Goal: Information Seeking & Learning: Understand process/instructions

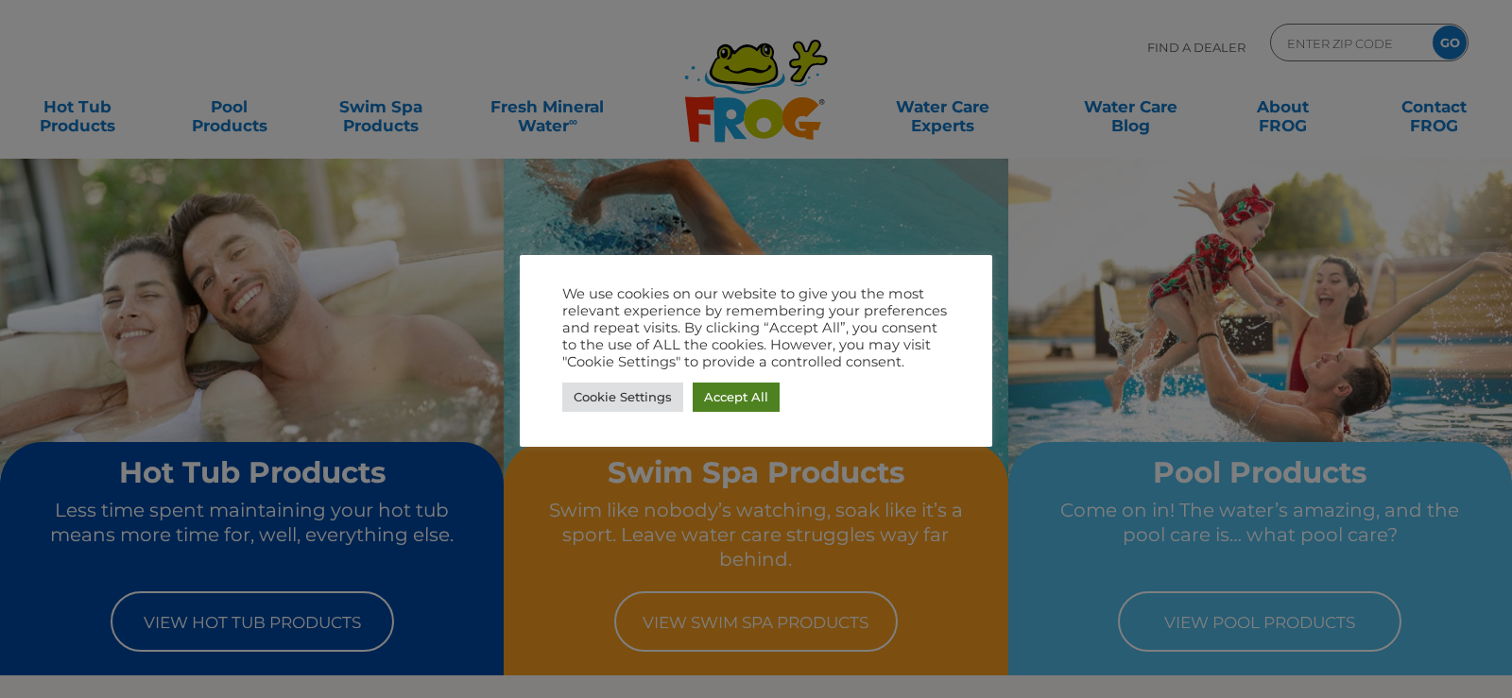
click at [703, 388] on link "Accept All" at bounding box center [736, 397] width 87 height 29
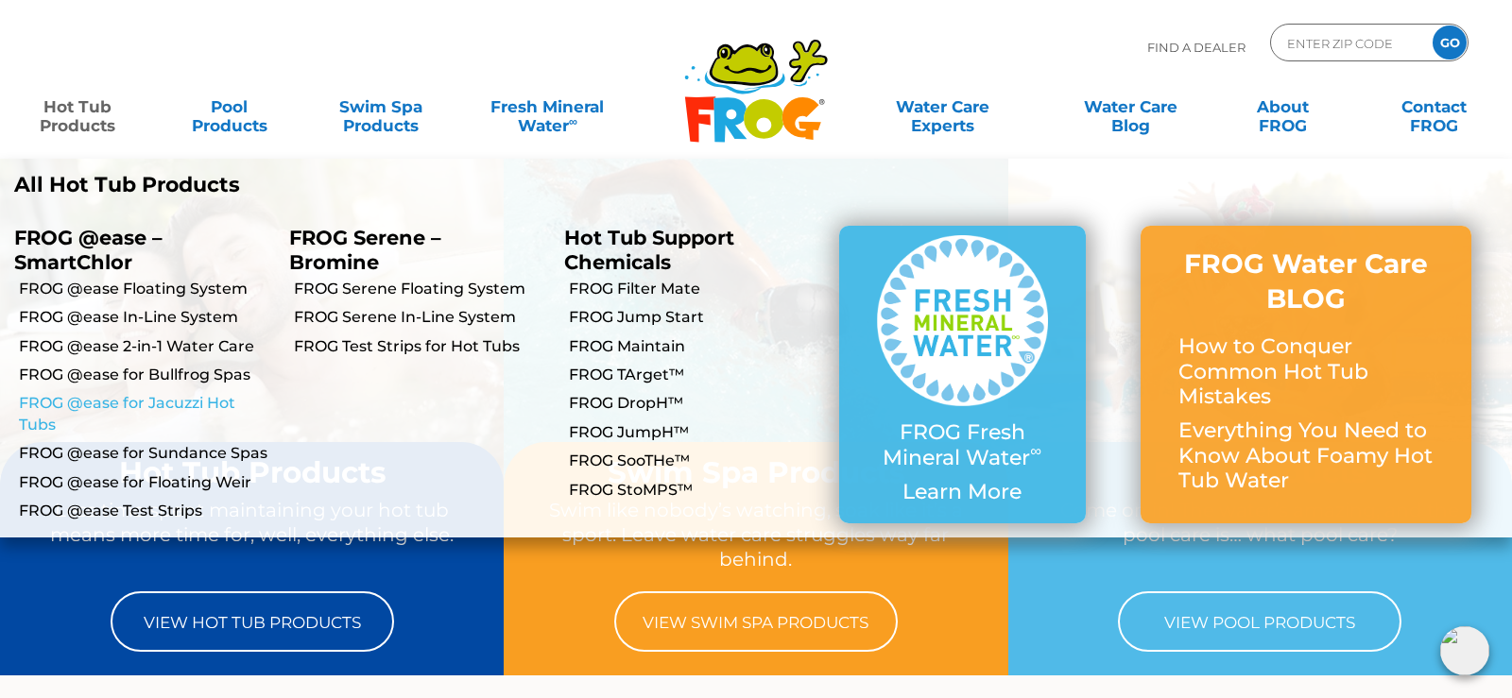
click at [175, 402] on link "FROG @ease for Jacuzzi Hot Tubs" at bounding box center [147, 414] width 256 height 43
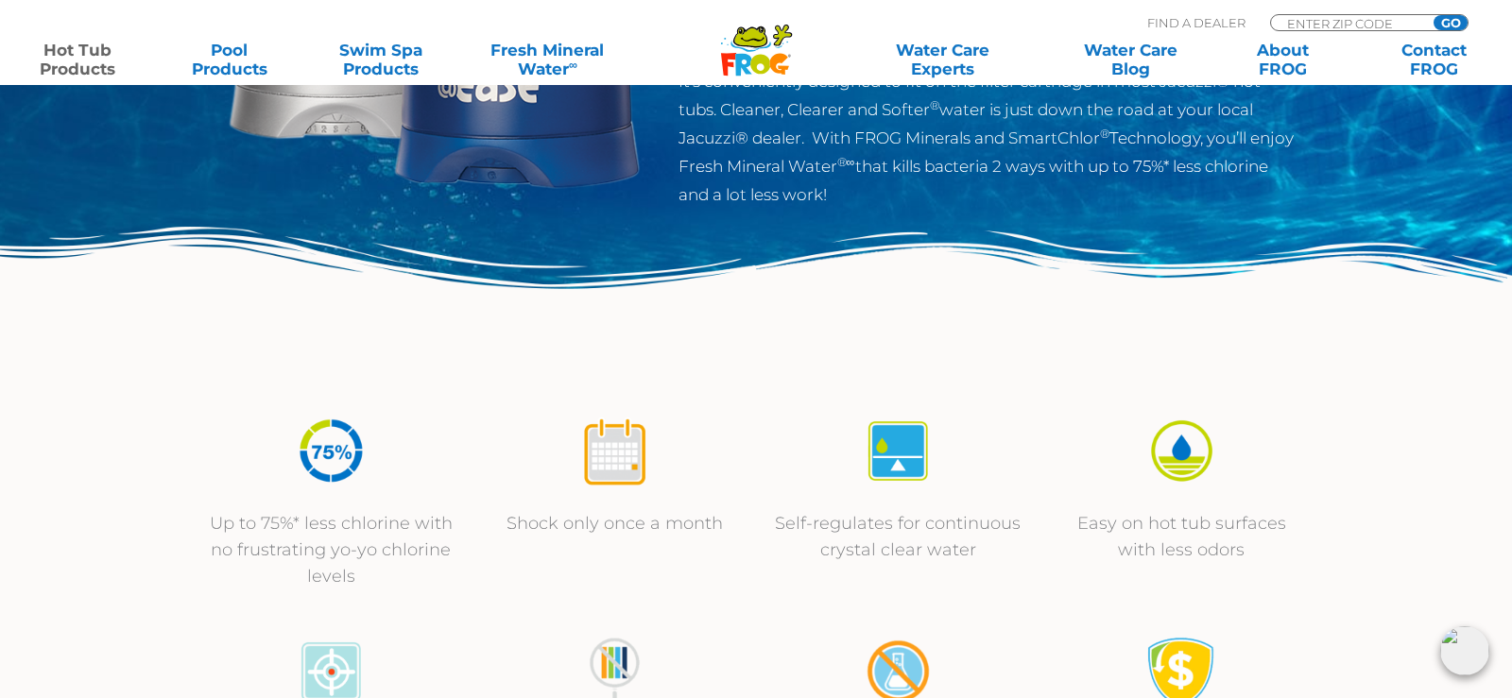
scroll to position [96, 0]
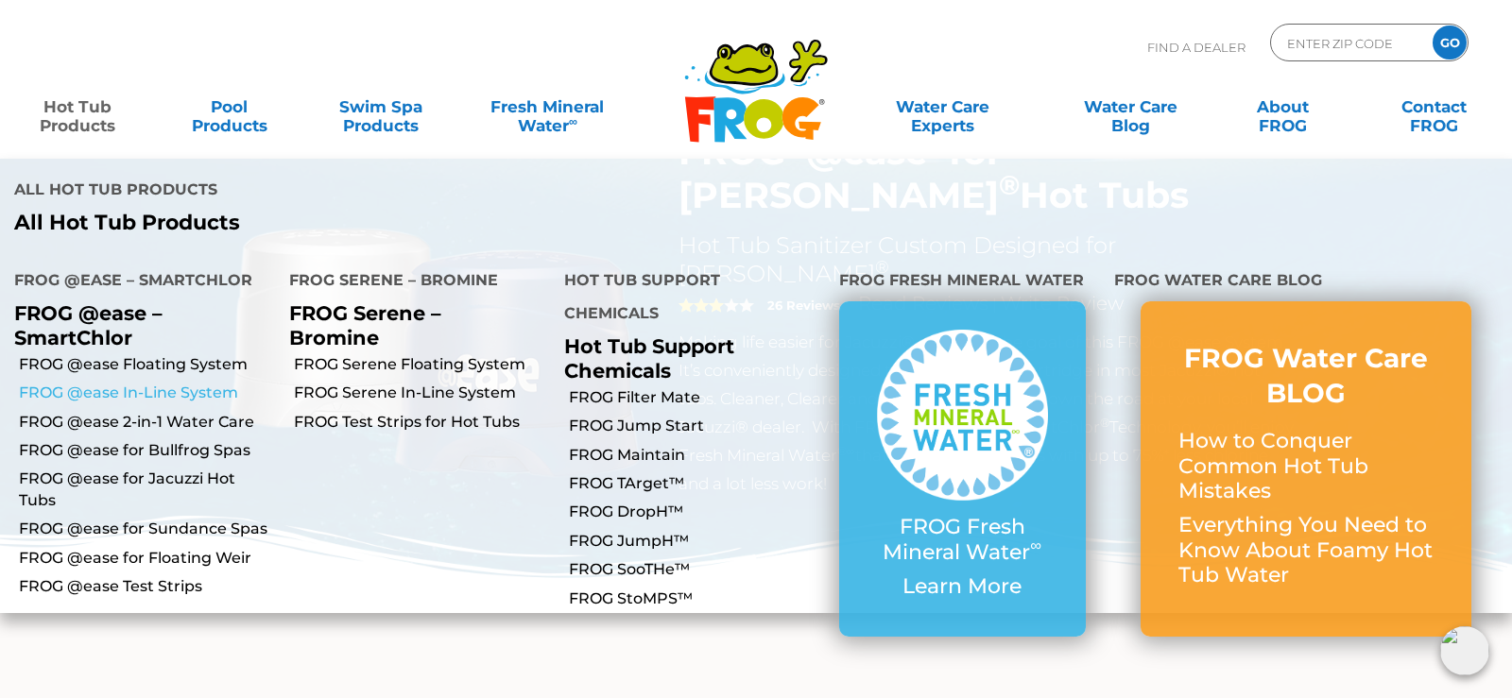
click at [138, 383] on link "FROG @ease In-Line System" at bounding box center [147, 393] width 256 height 21
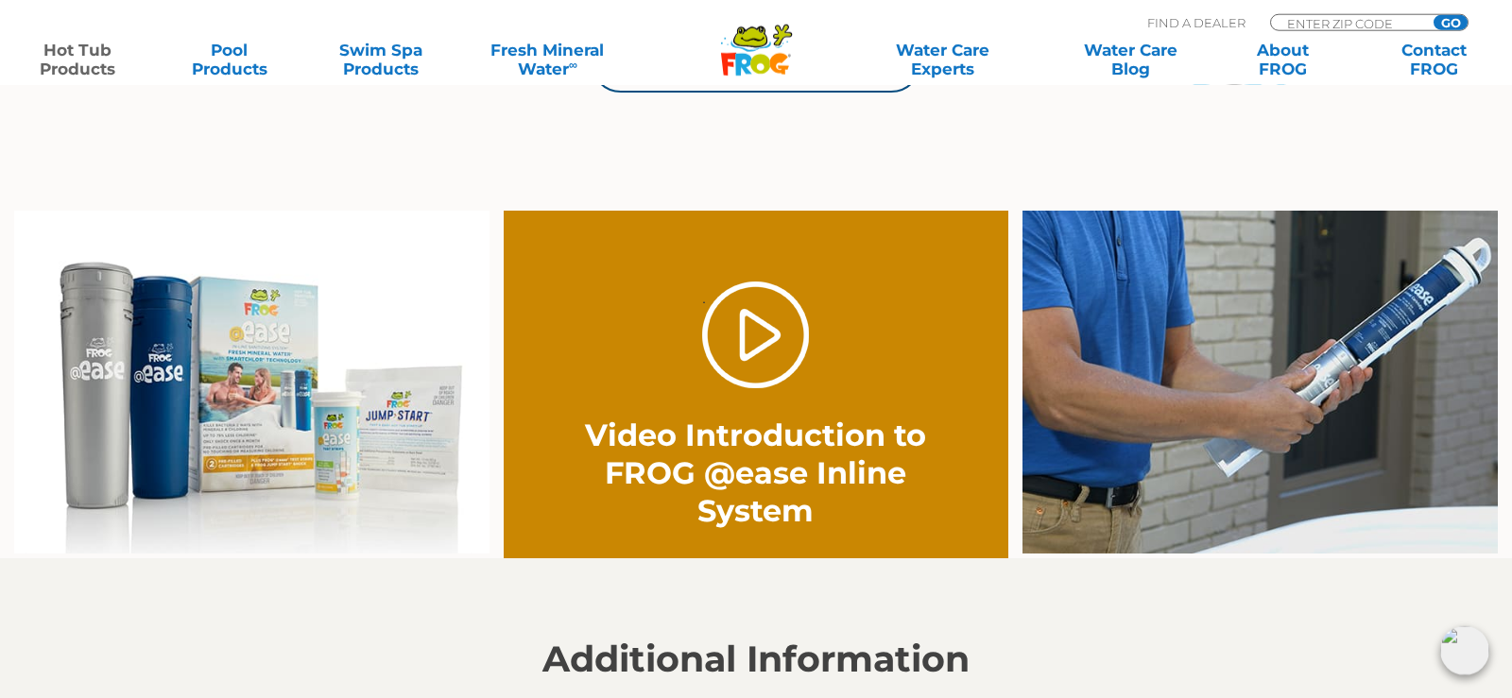
scroll to position [1446, 0]
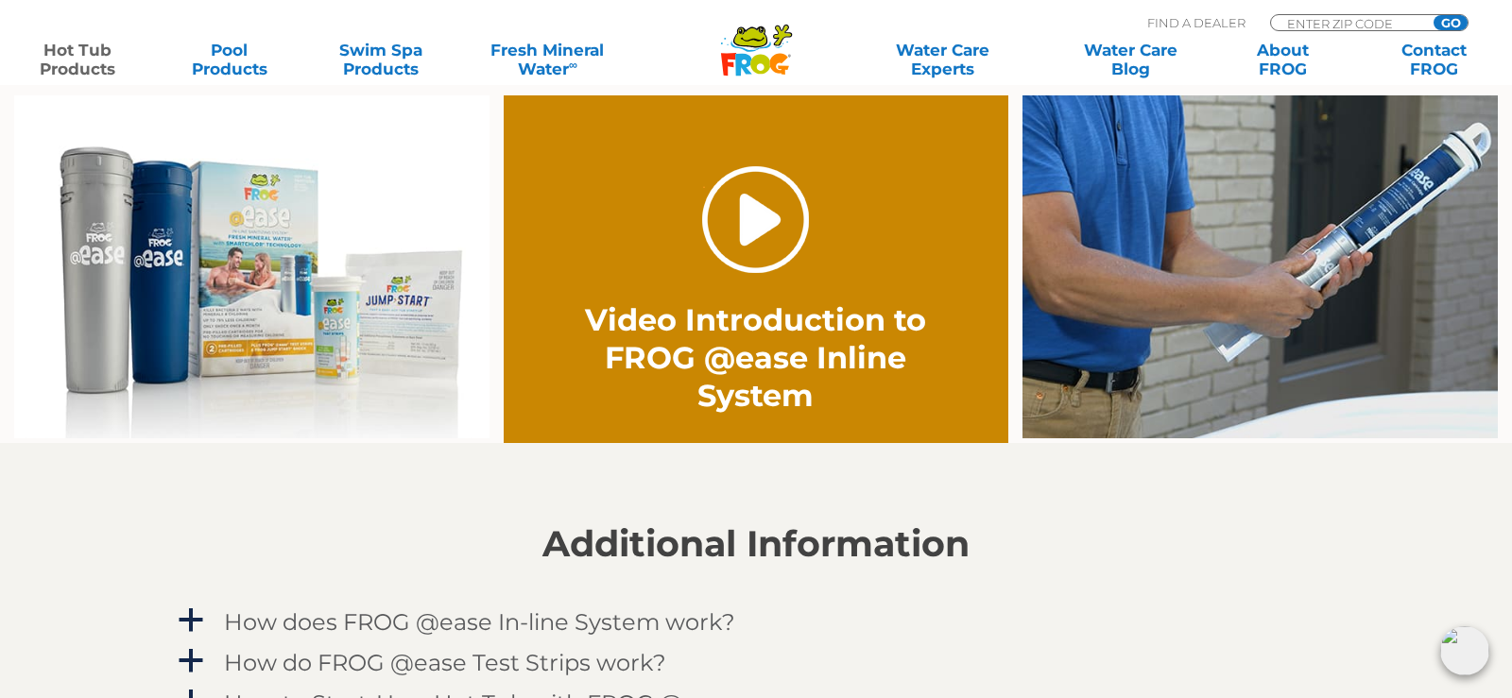
click at [757, 234] on link "." at bounding box center [755, 219] width 107 height 107
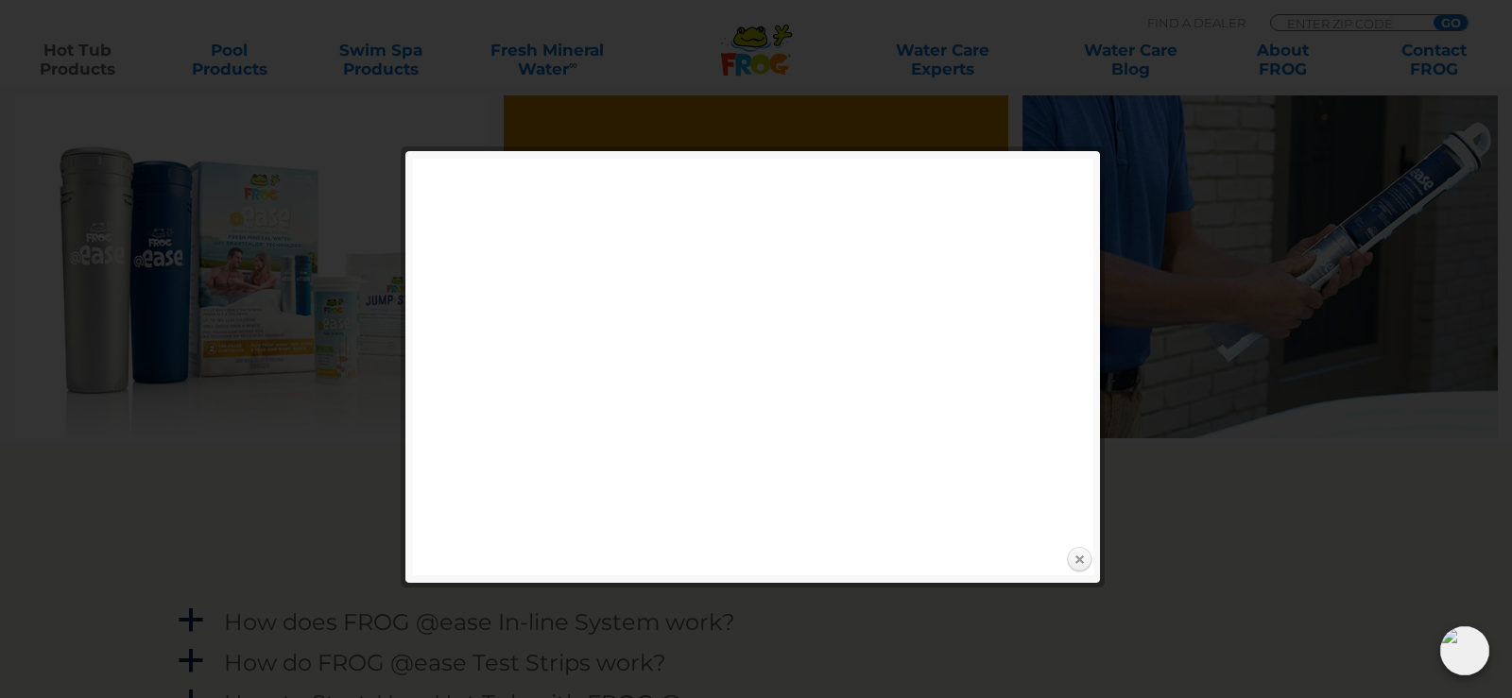
click at [1075, 557] on link "Close" at bounding box center [1079, 560] width 28 height 28
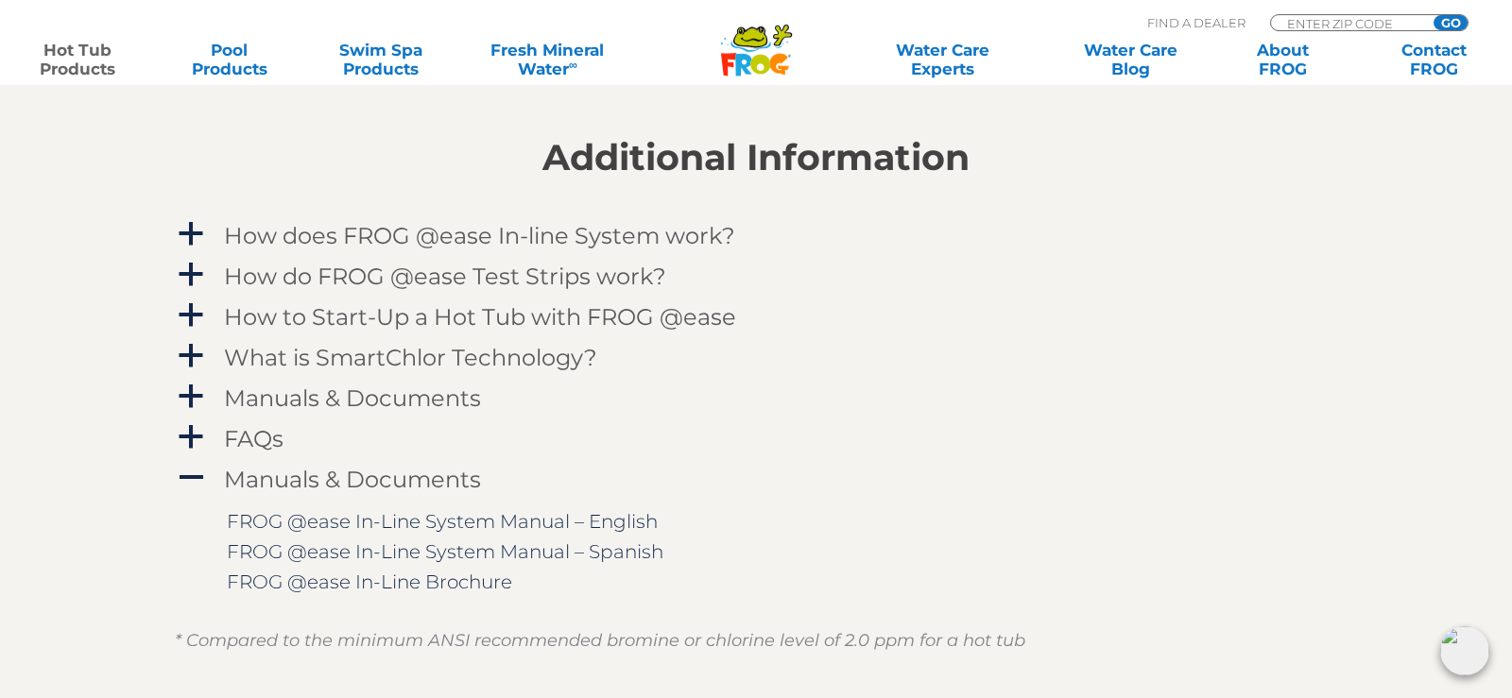
scroll to position [1831, 0]
click at [197, 319] on span "a" at bounding box center [191, 316] width 28 height 28
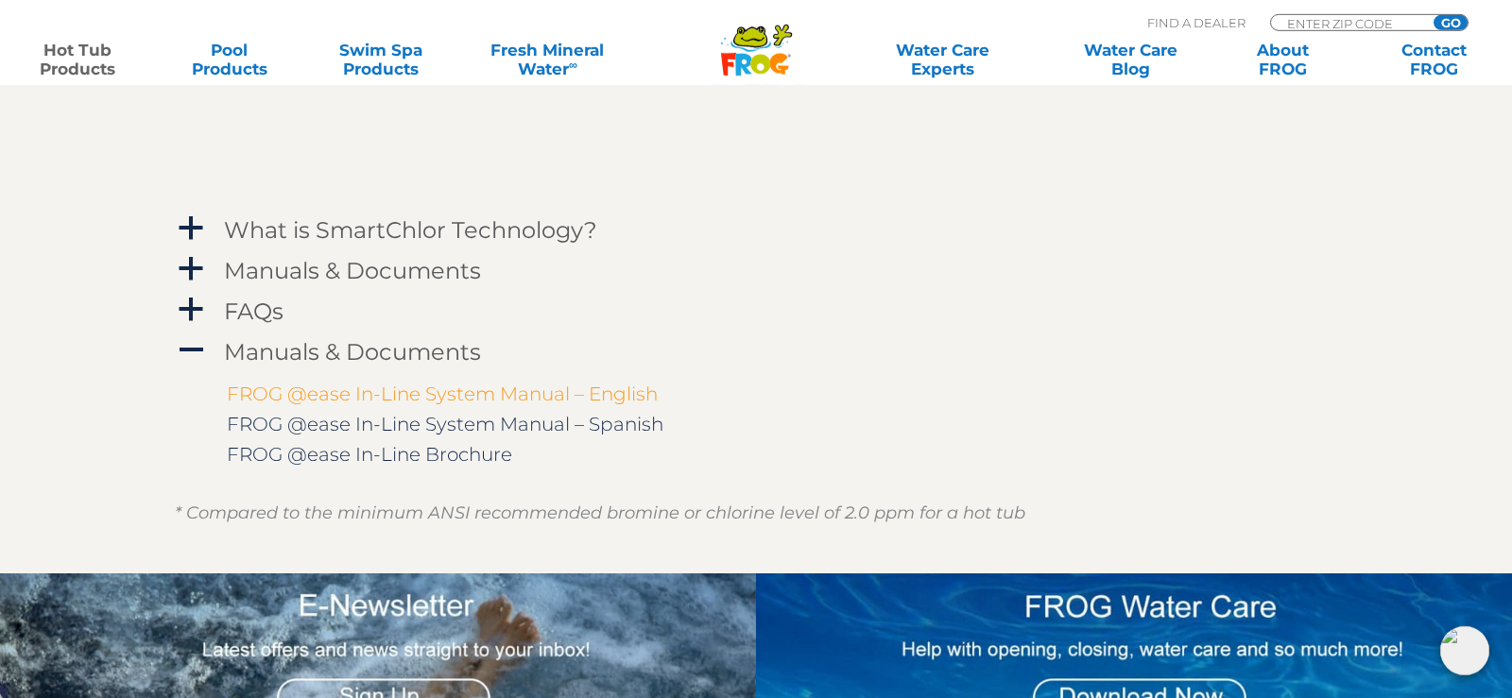
scroll to position [2217, 0]
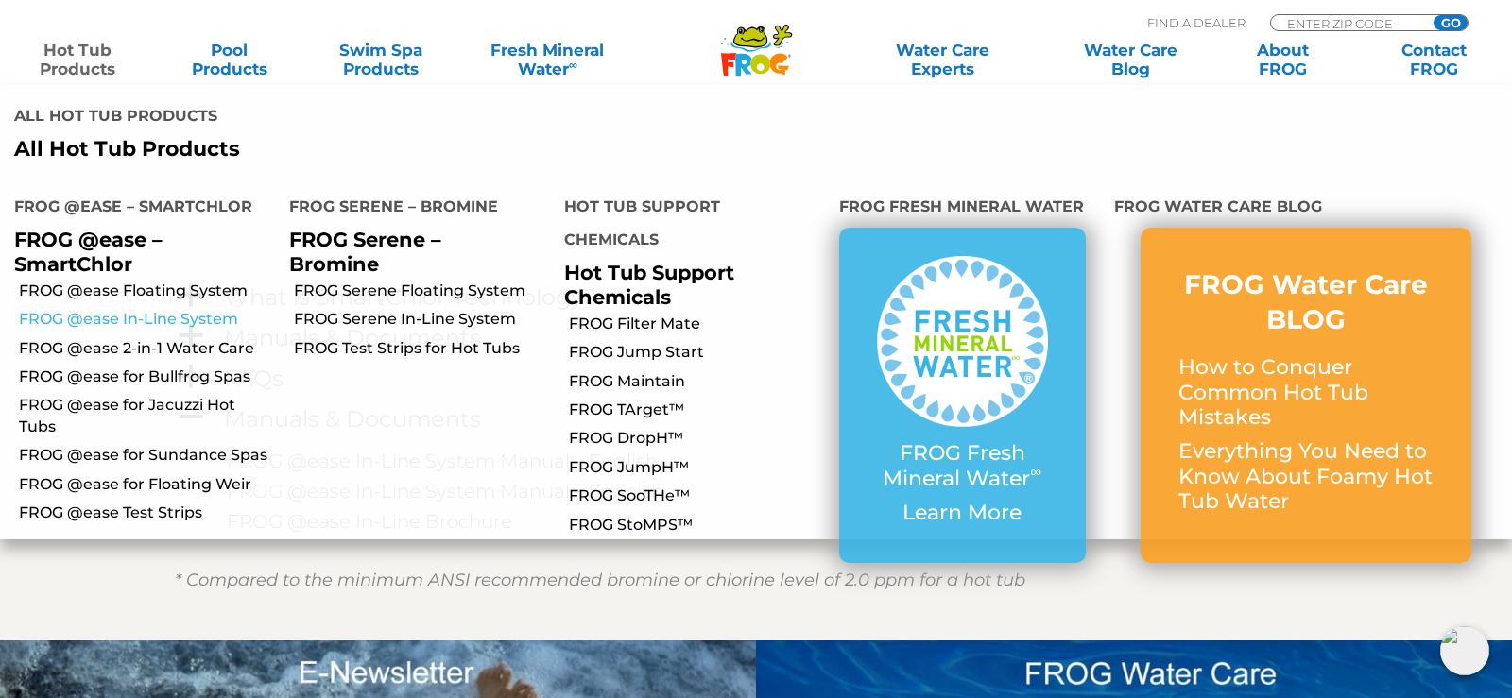
click at [187, 309] on link "FROG @ease In-Line System" at bounding box center [147, 319] width 256 height 21
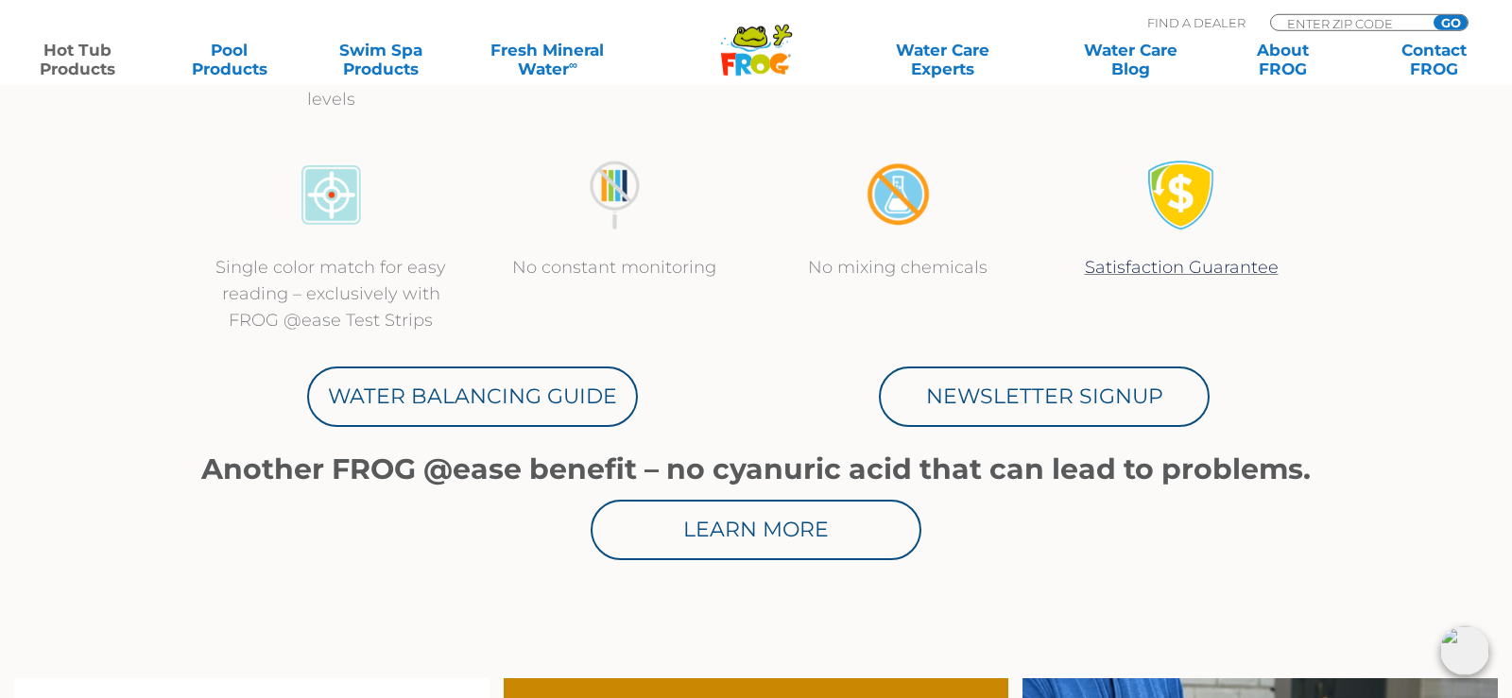
scroll to position [1060, 0]
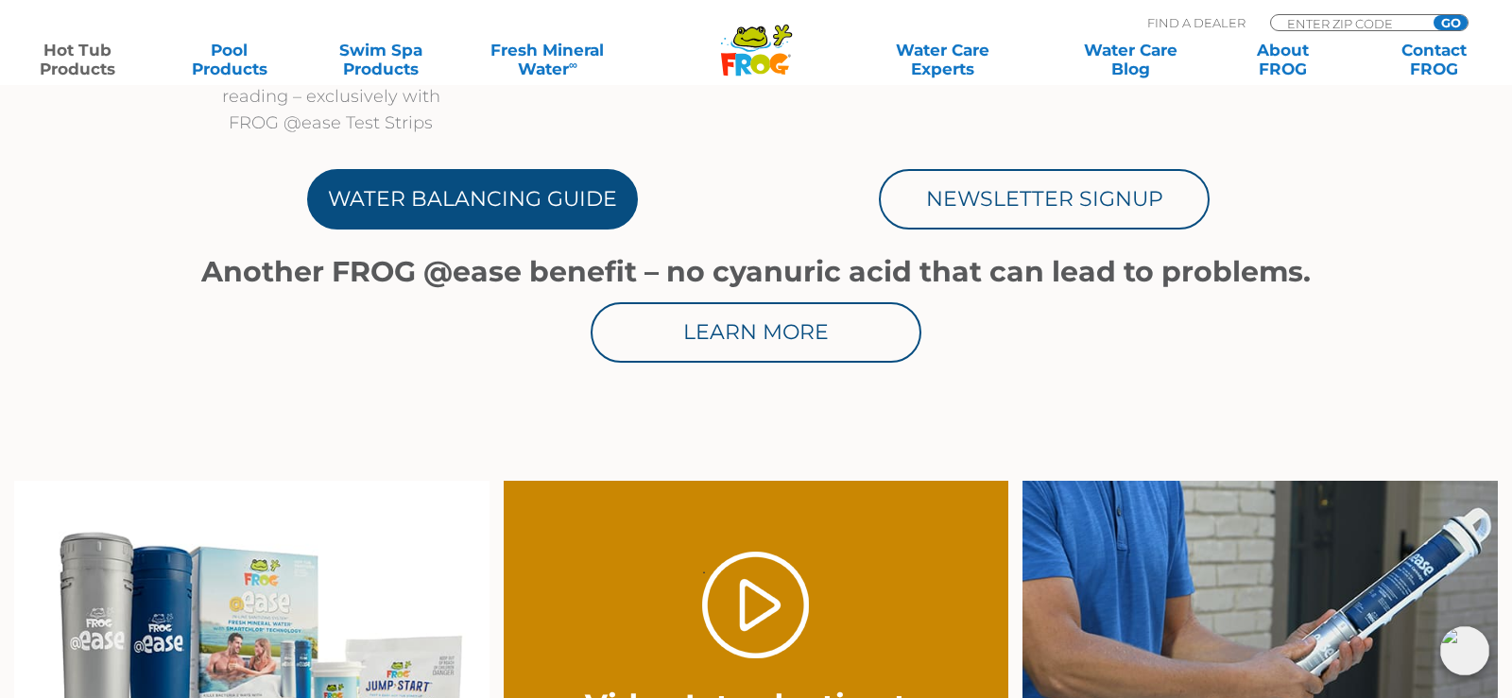
click at [467, 193] on link "Water Balancing Guide" at bounding box center [472, 199] width 331 height 60
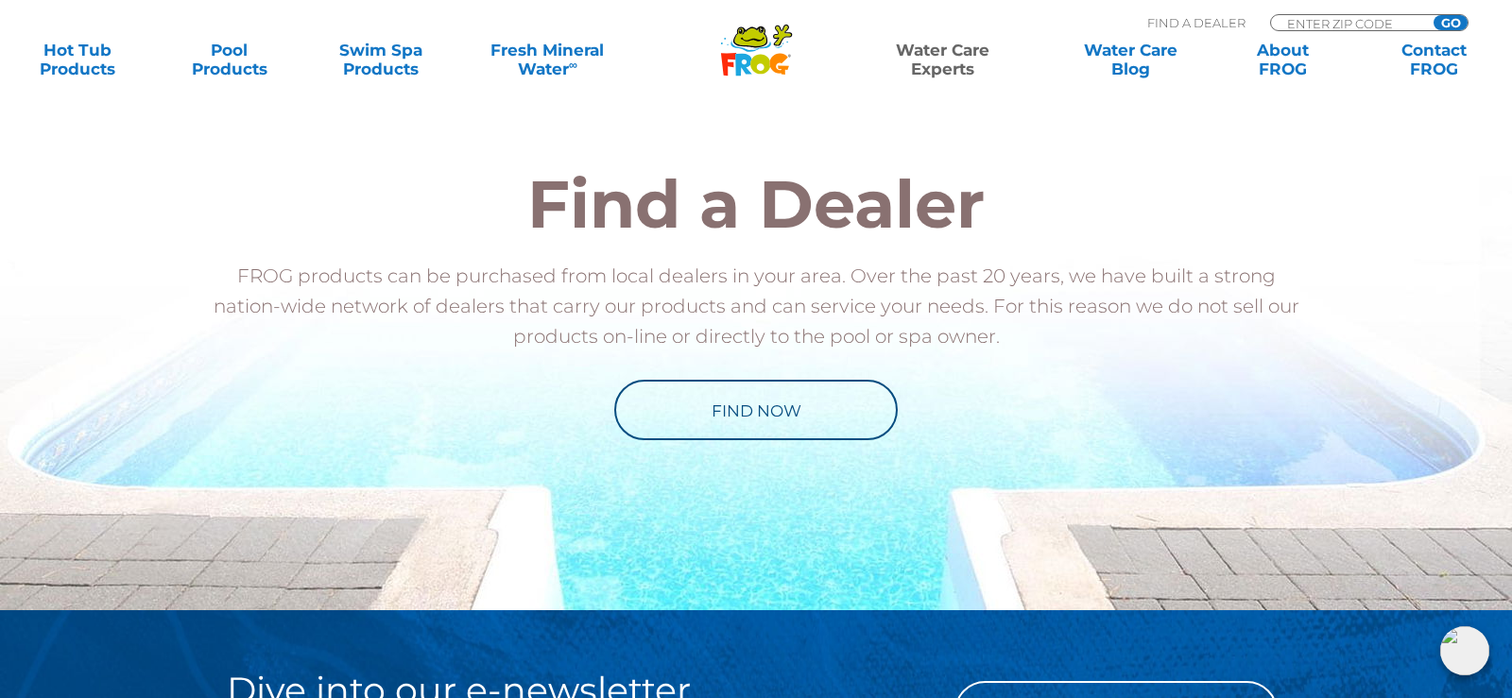
scroll to position [1584, 0]
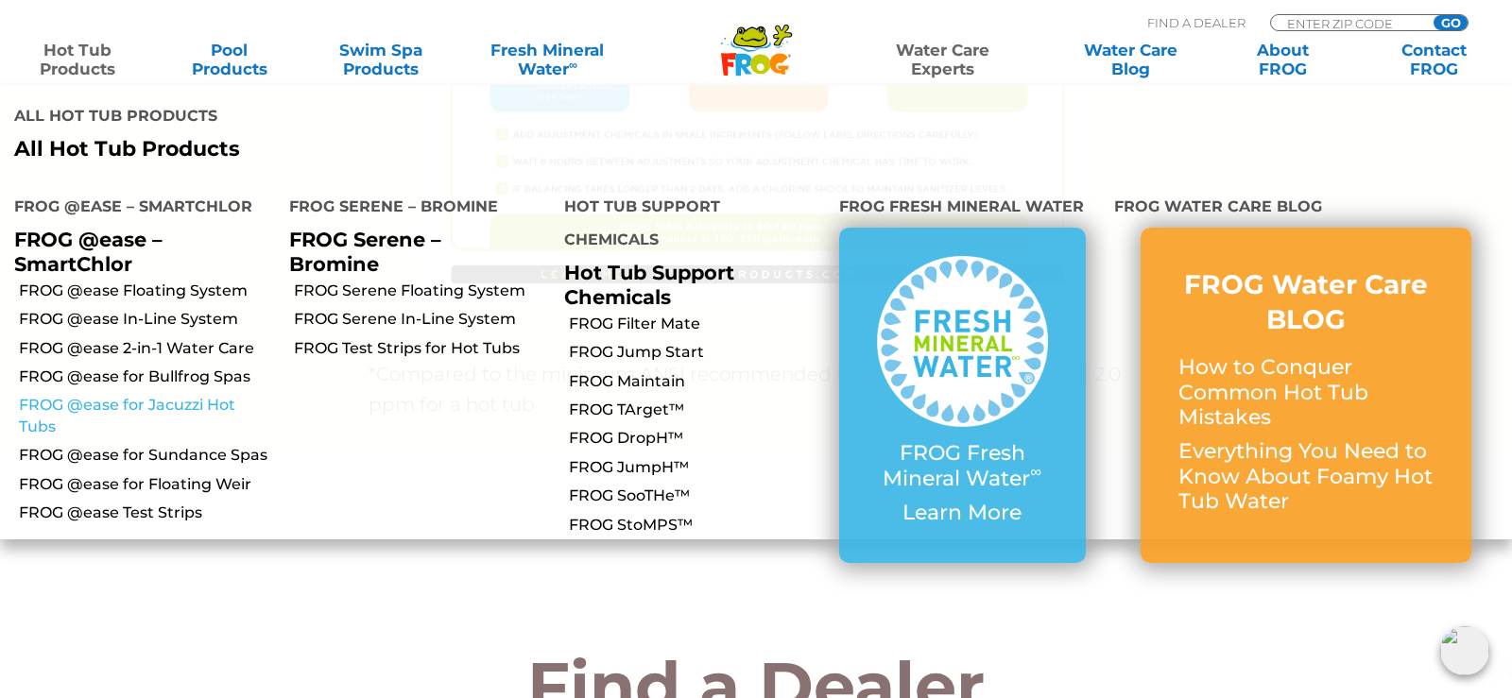
click at [163, 395] on link "FROG @ease for Jacuzzi Hot Tubs" at bounding box center [147, 416] width 256 height 43
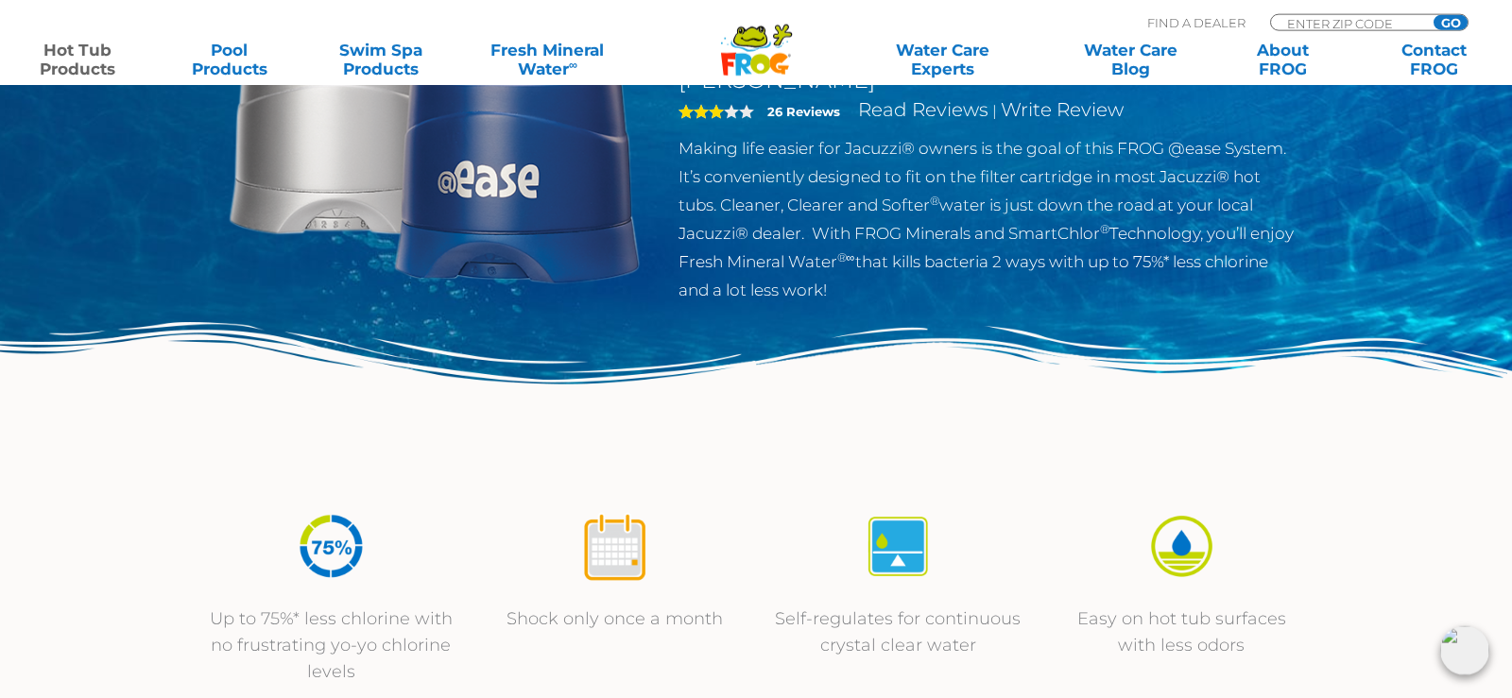
scroll to position [96, 0]
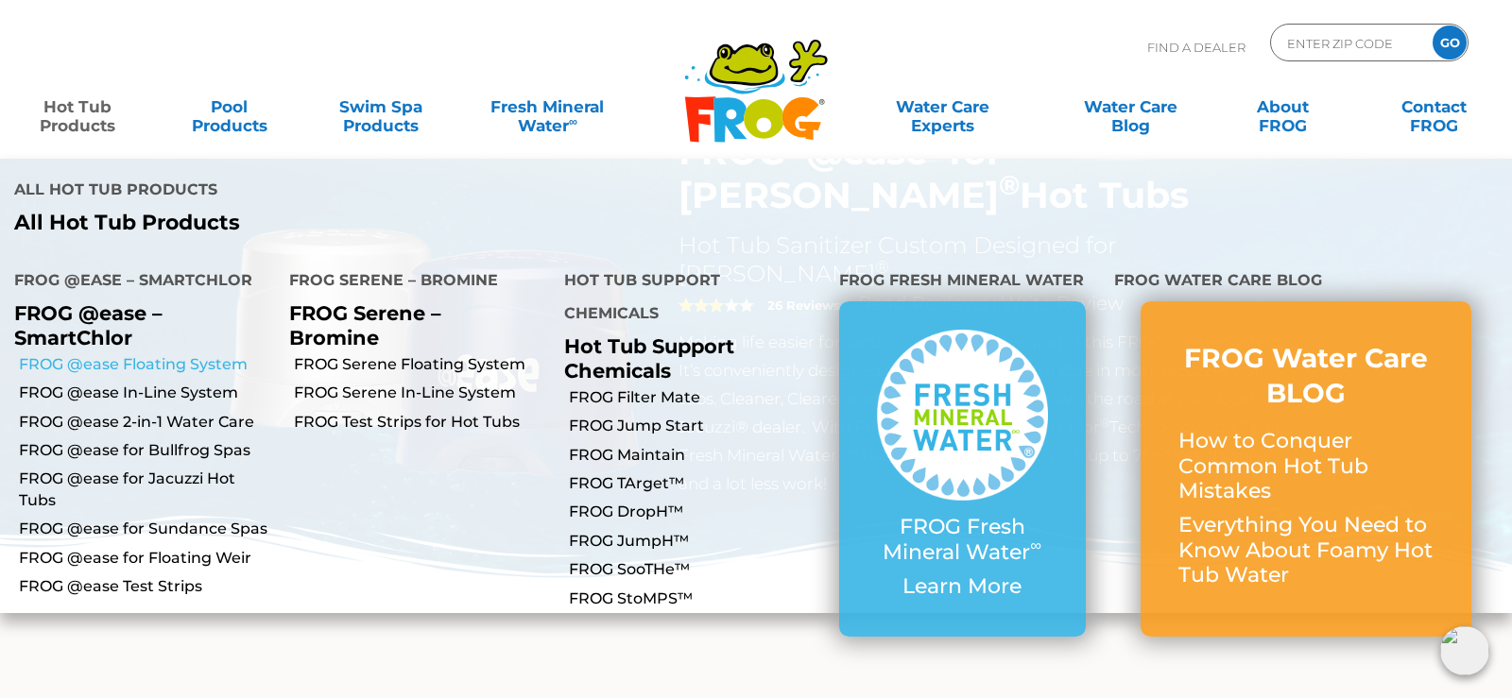
click at [128, 354] on link "FROG @ease Floating System" at bounding box center [147, 364] width 256 height 21
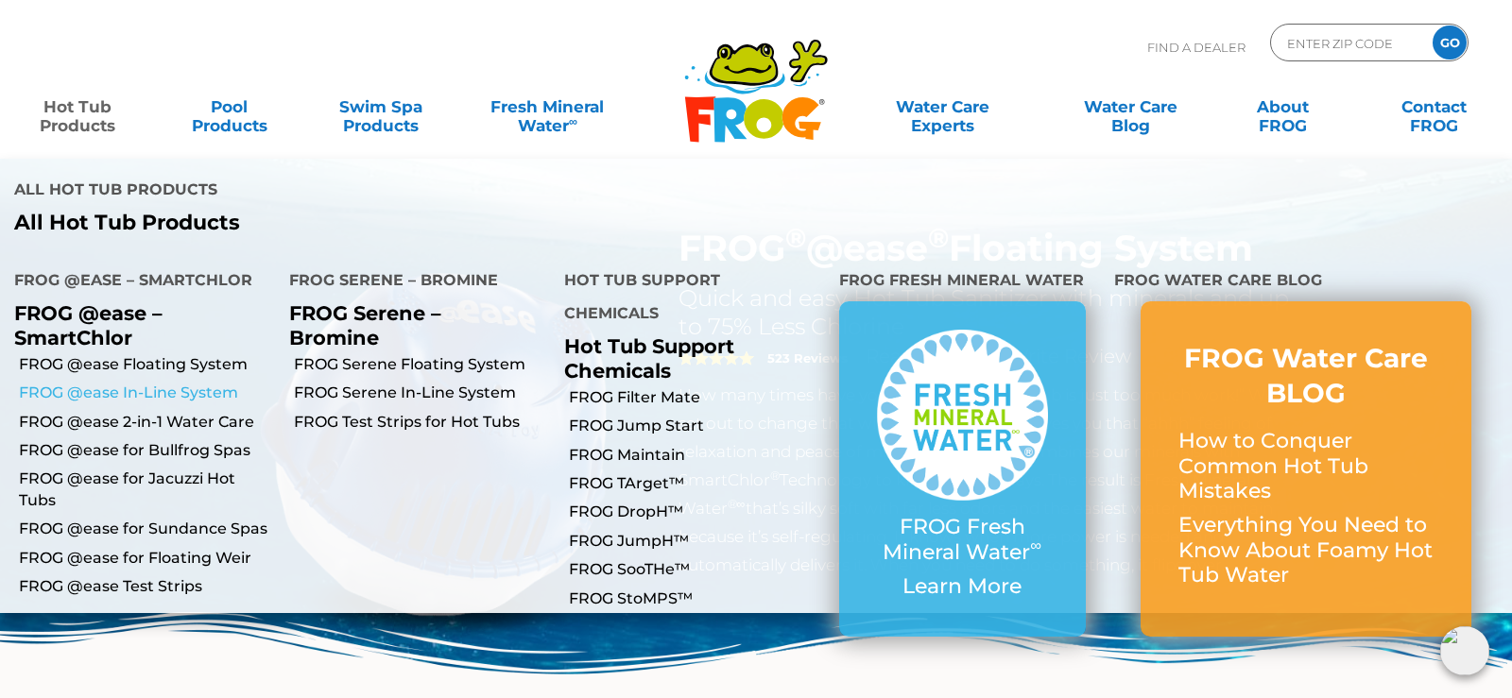
click at [186, 383] on link "FROG @ease In-Line System" at bounding box center [147, 393] width 256 height 21
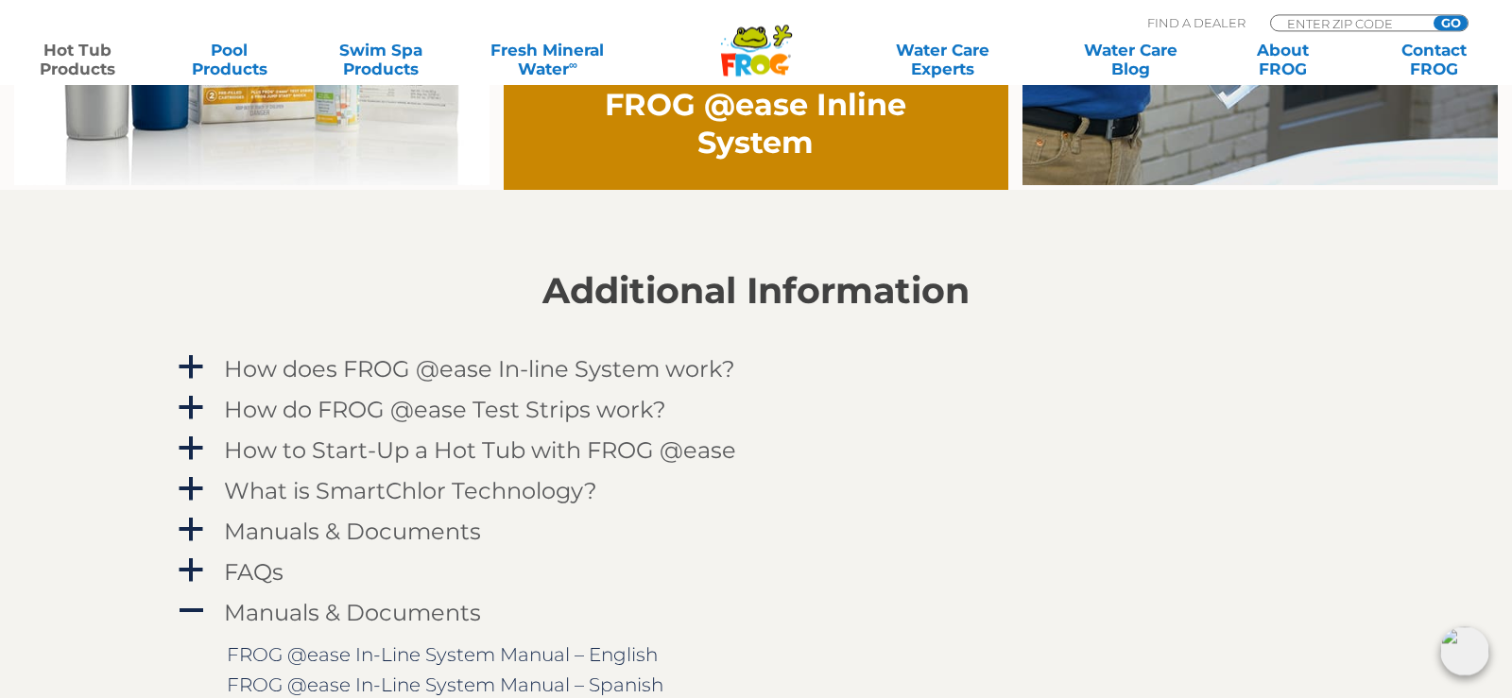
scroll to position [1735, 0]
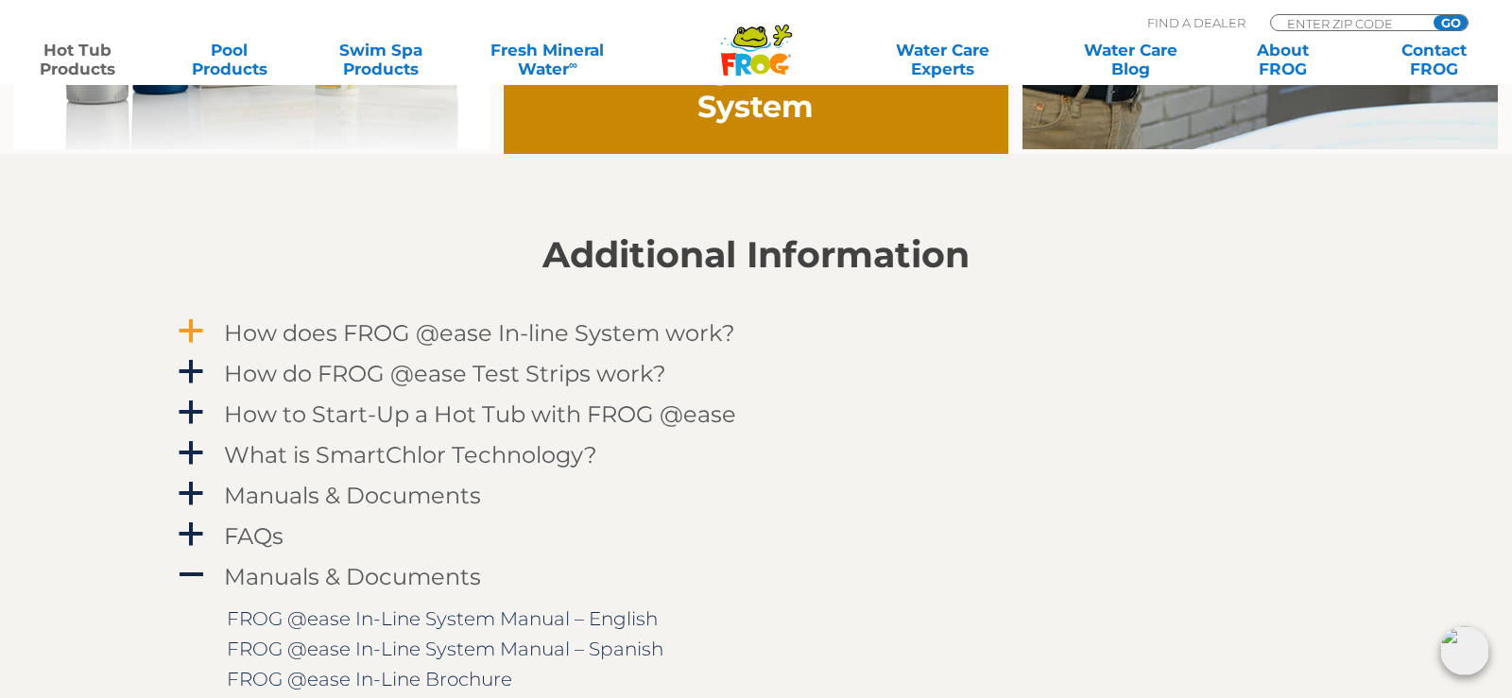
click at [586, 342] on h4 "How does FROG @ease In-line System work?" at bounding box center [479, 333] width 511 height 26
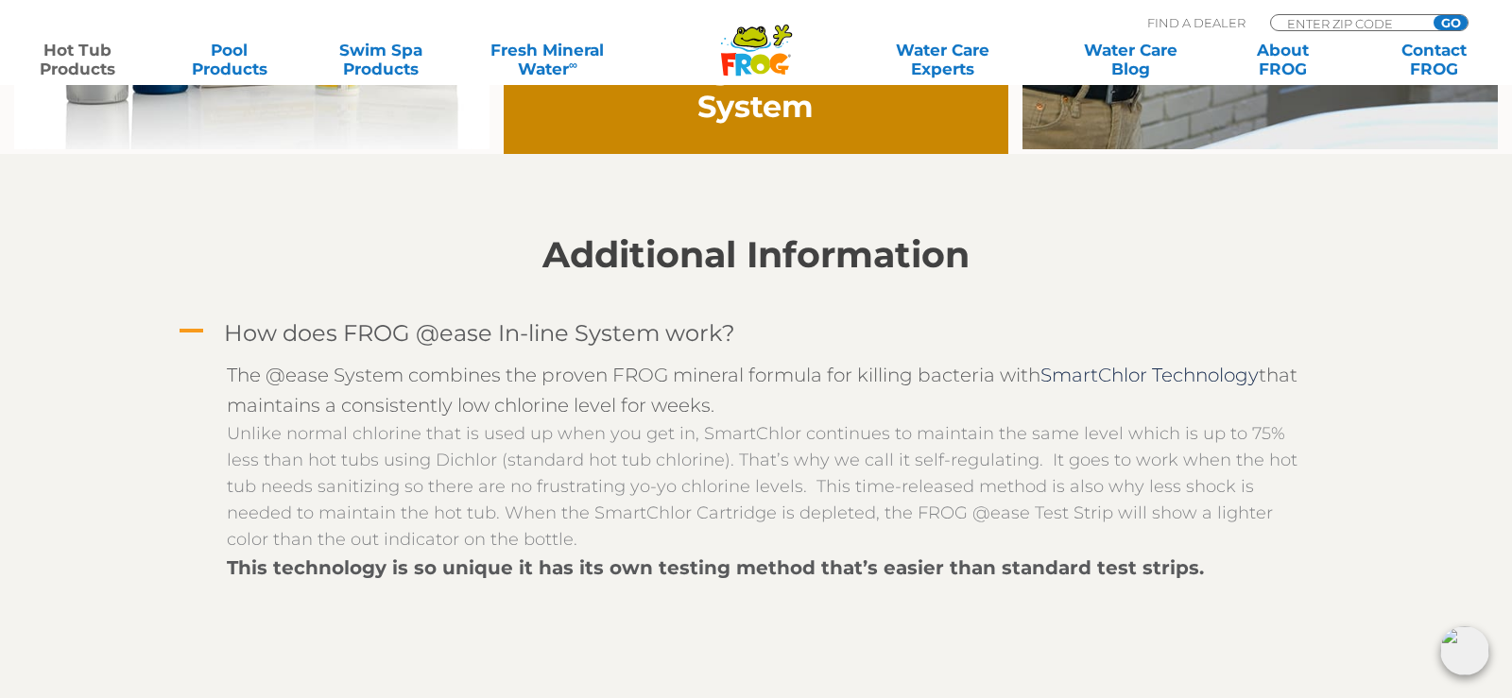
click at [586, 342] on h4 "How does FROG @ease In-line System work?" at bounding box center [479, 333] width 511 height 26
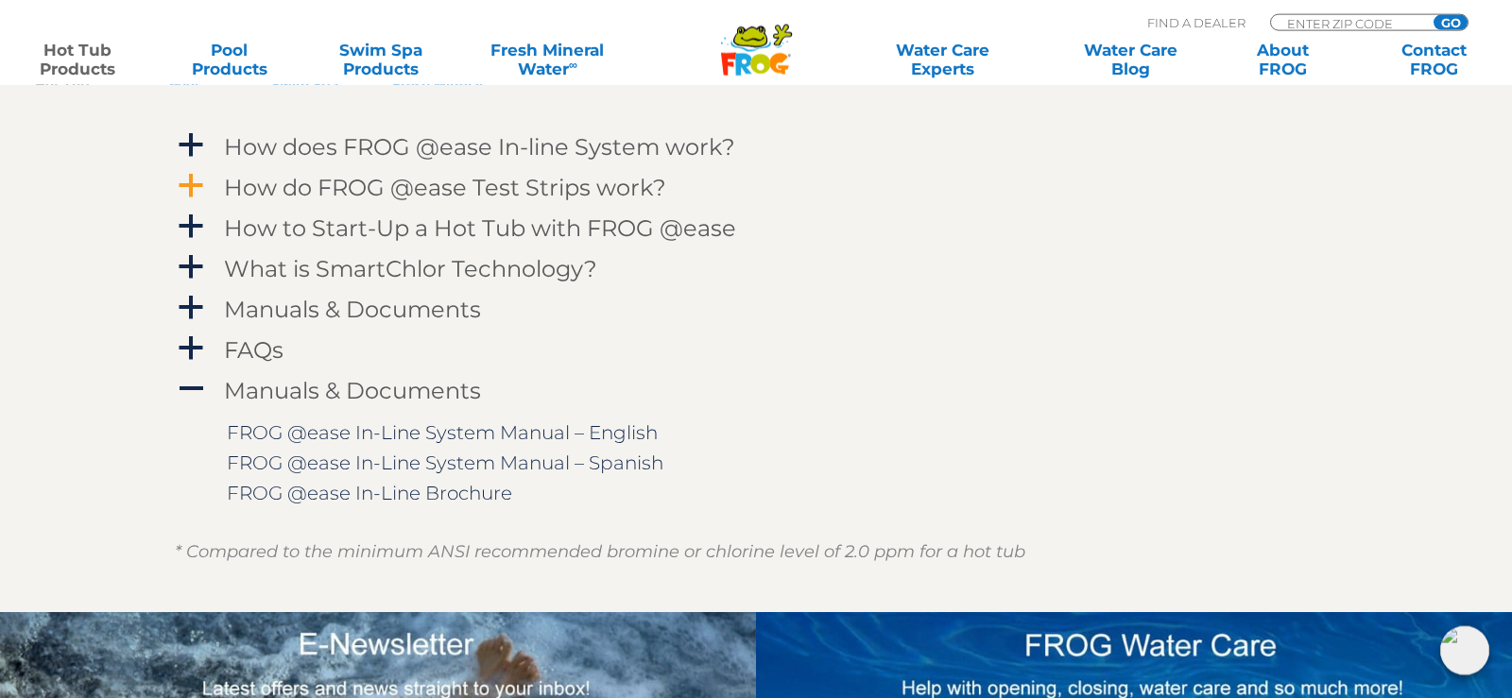
scroll to position [1928, 0]
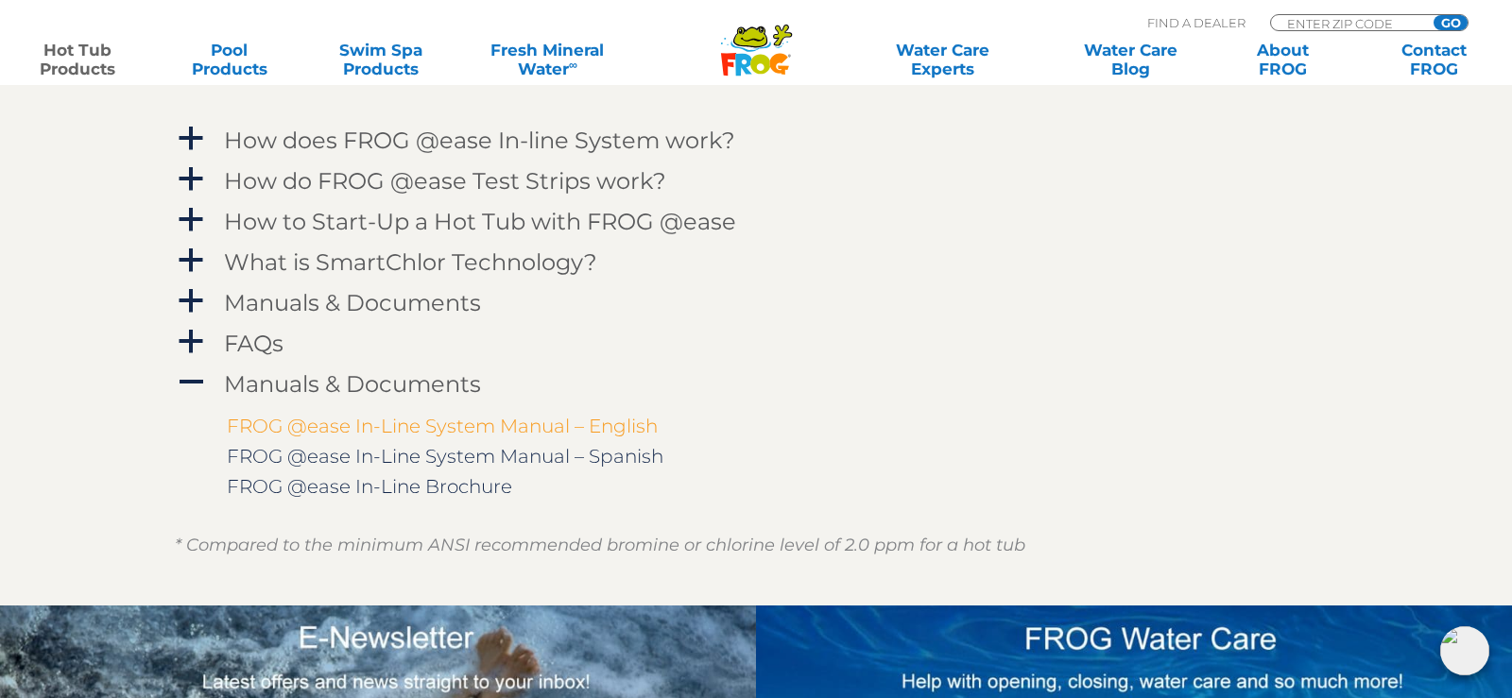
click at [567, 421] on link "FROG @ease In-Line System Manual – English" at bounding box center [442, 426] width 431 height 23
